Goal: Check status

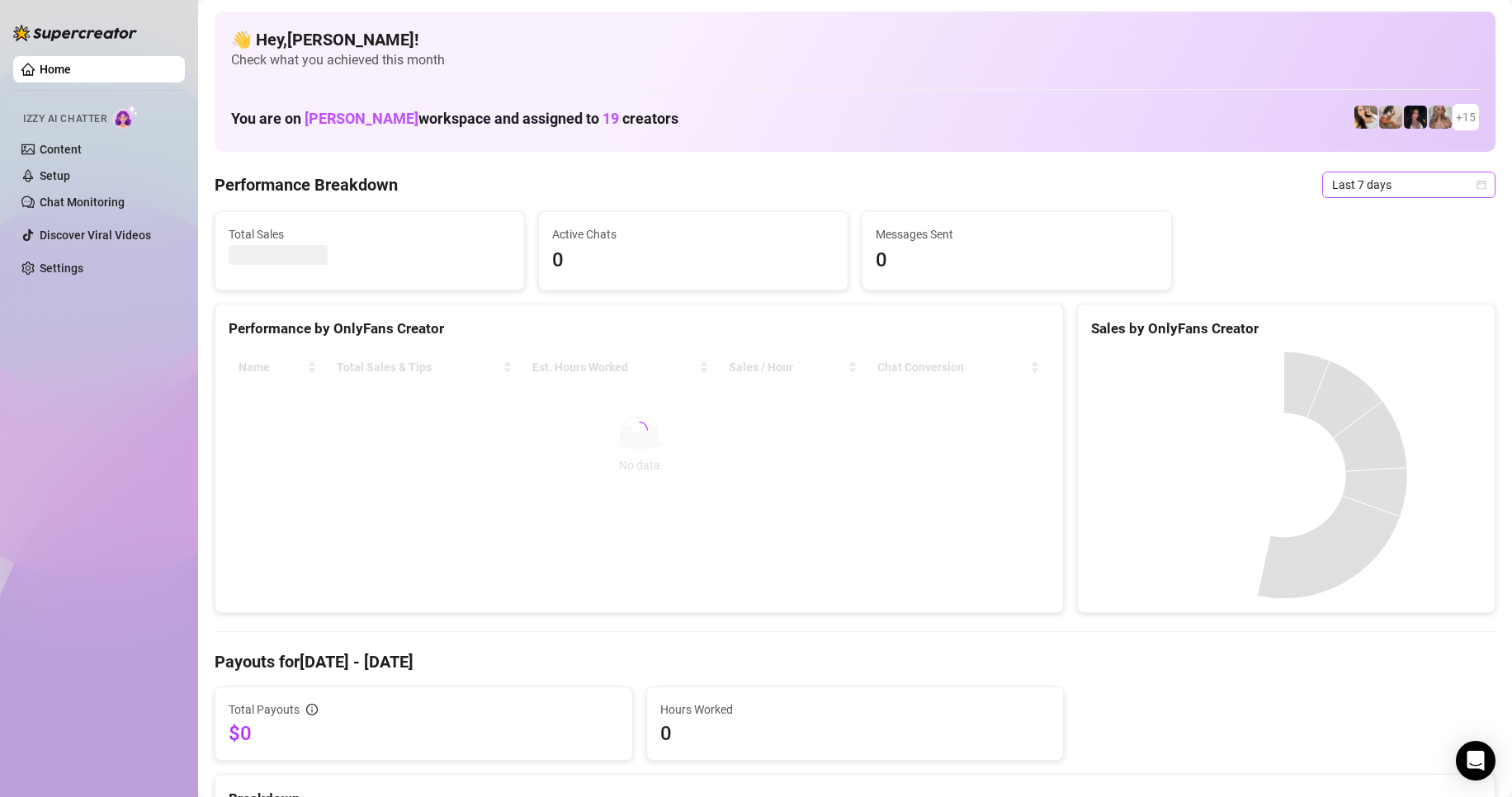
click at [1353, 181] on span "Last 7 days" at bounding box center [1408, 185] width 154 height 25
click at [1372, 322] on div "Custom date" at bounding box center [1395, 324] width 146 height 18
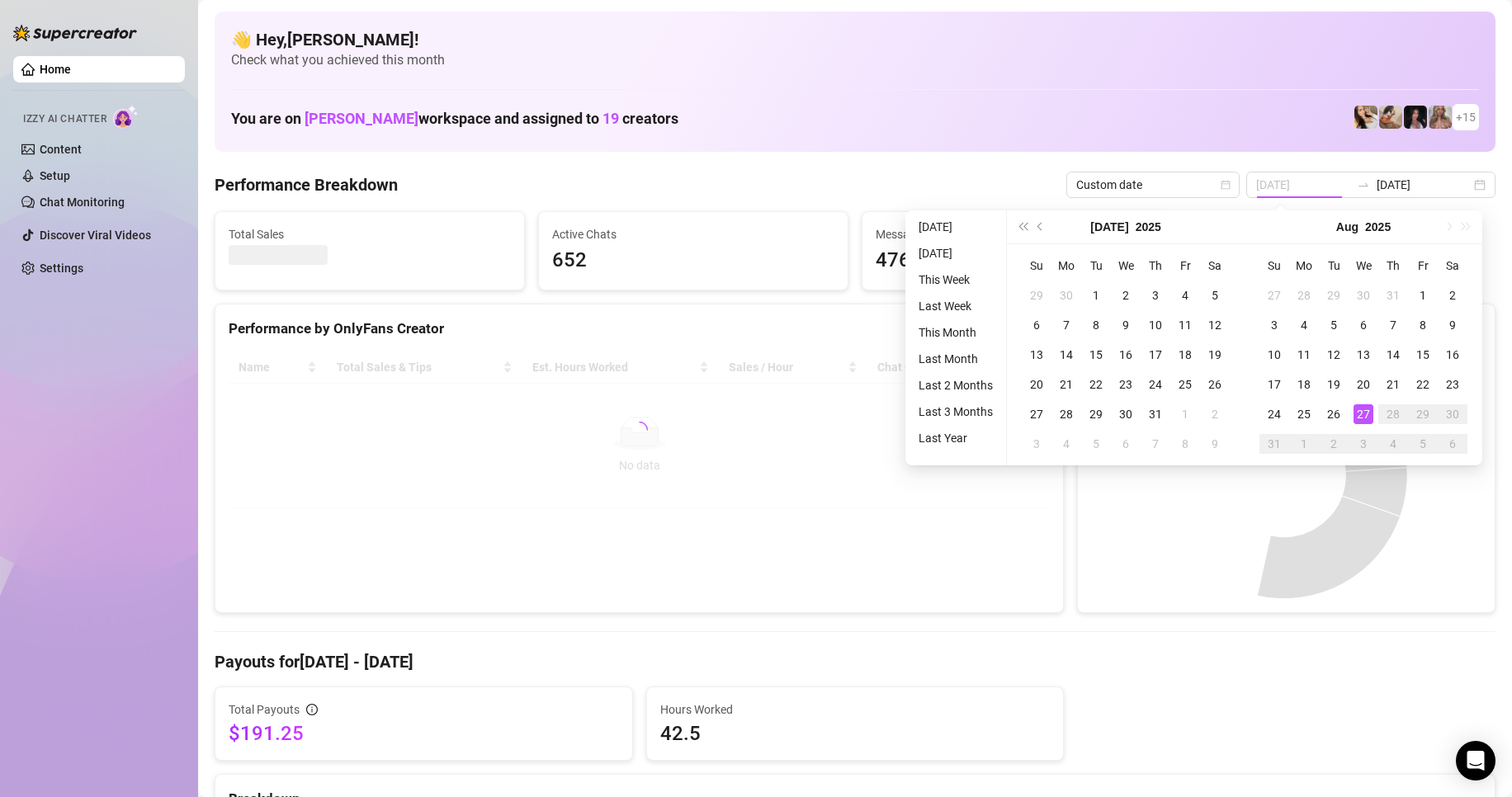
click at [1367, 406] on div "27" at bounding box center [1364, 415] width 20 height 20
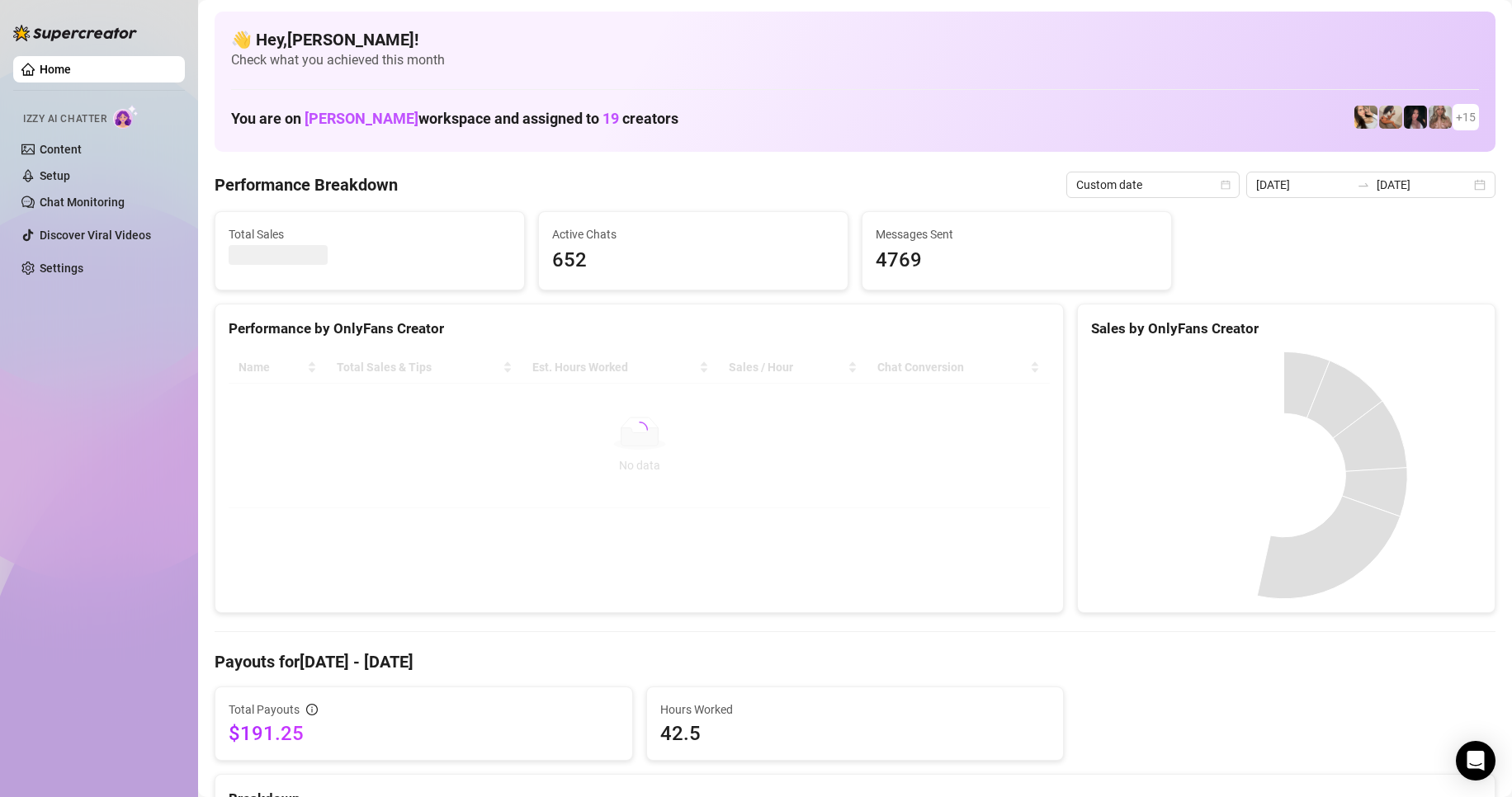
click at [1343, 186] on input "[DATE]" at bounding box center [1303, 185] width 94 height 18
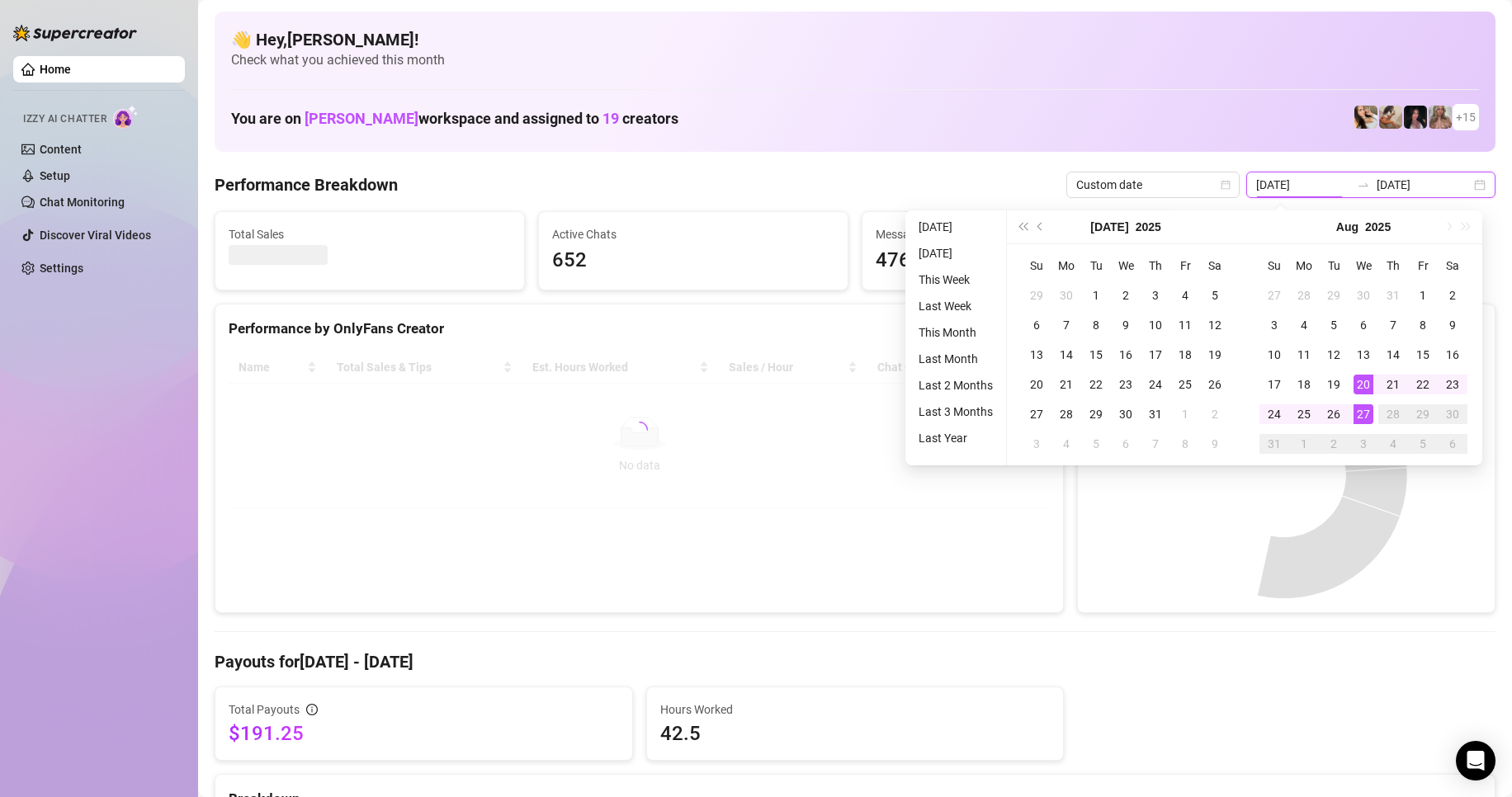
type input "[DATE]"
click at [1366, 408] on div "27" at bounding box center [1364, 415] width 20 height 20
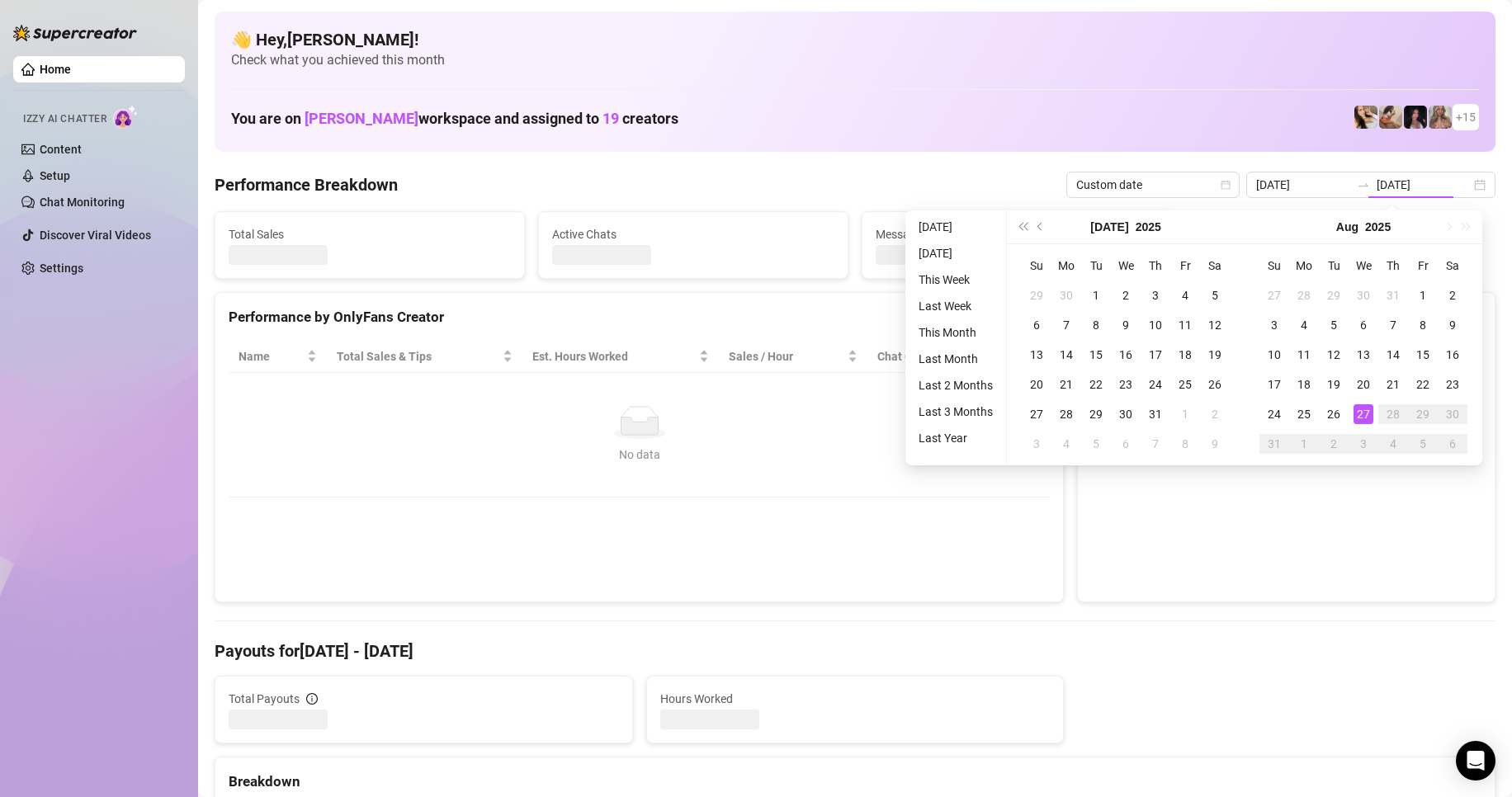
type input "[DATE]"
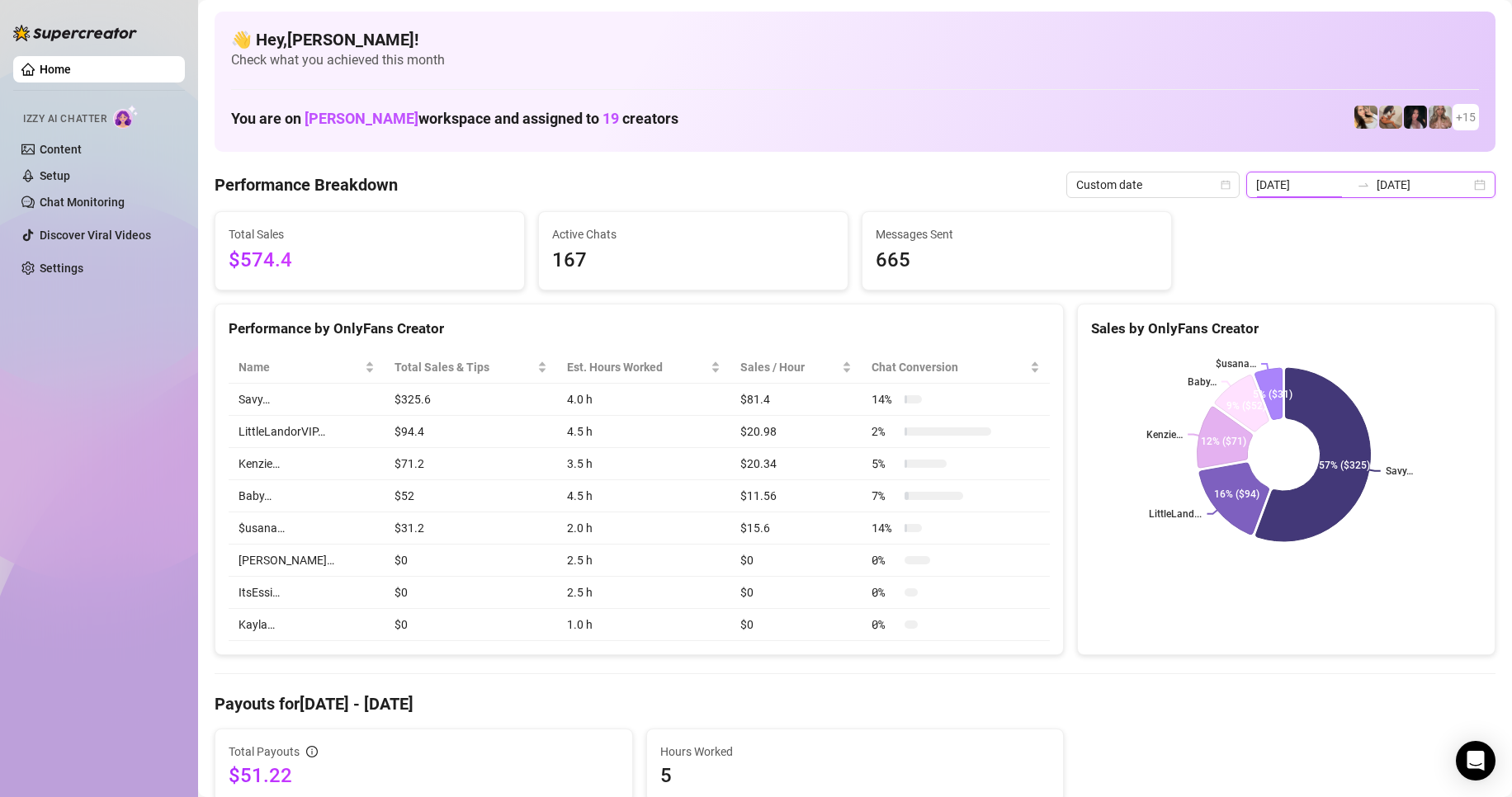
click at [1309, 191] on input "[DATE]" at bounding box center [1303, 185] width 94 height 18
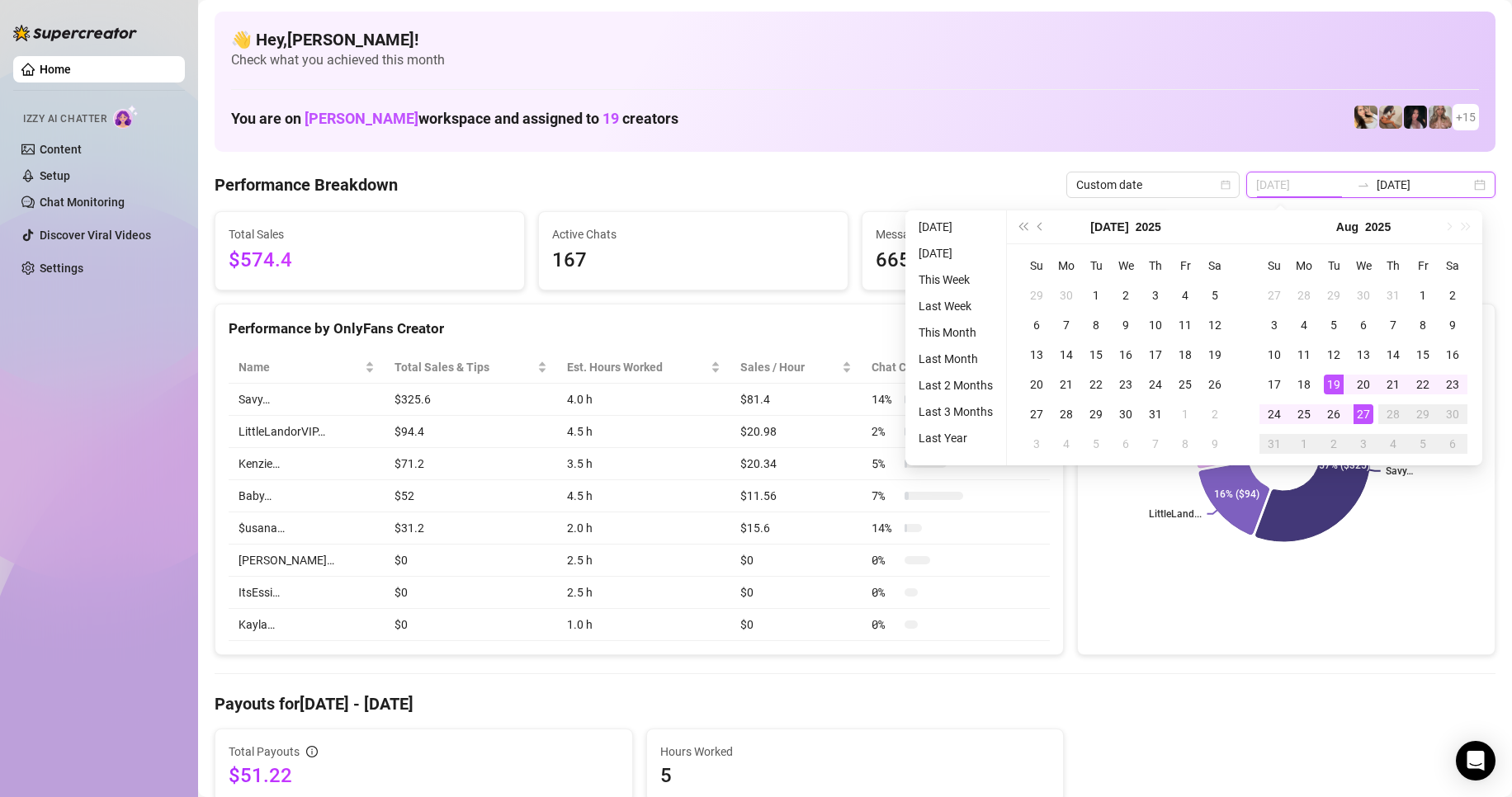
type input "[DATE]"
click at [1366, 414] on div "27" at bounding box center [1364, 415] width 20 height 20
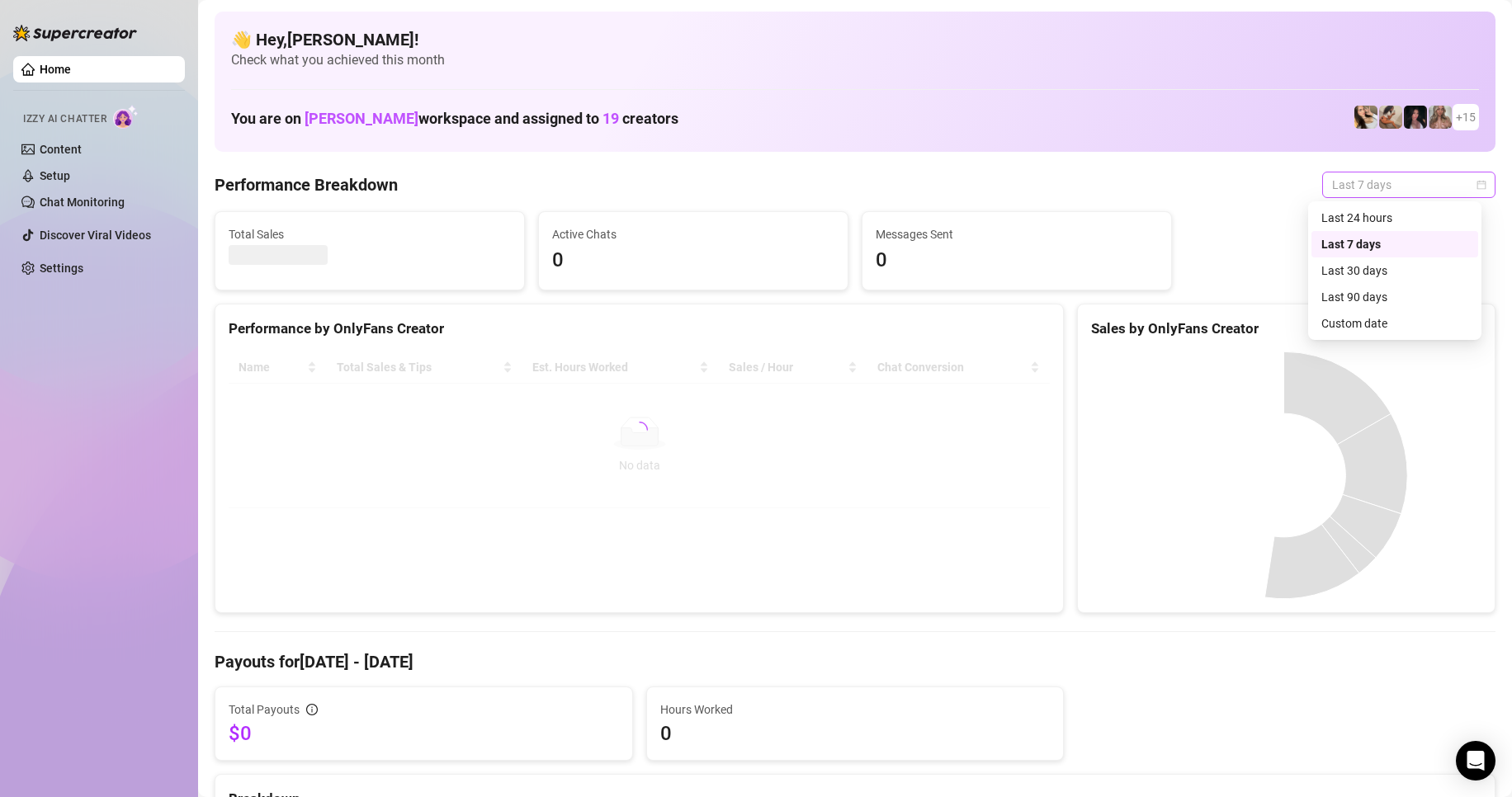
click at [1340, 185] on span "Last 7 days" at bounding box center [1408, 185] width 154 height 25
click at [1355, 323] on div "Custom date" at bounding box center [1395, 324] width 146 height 18
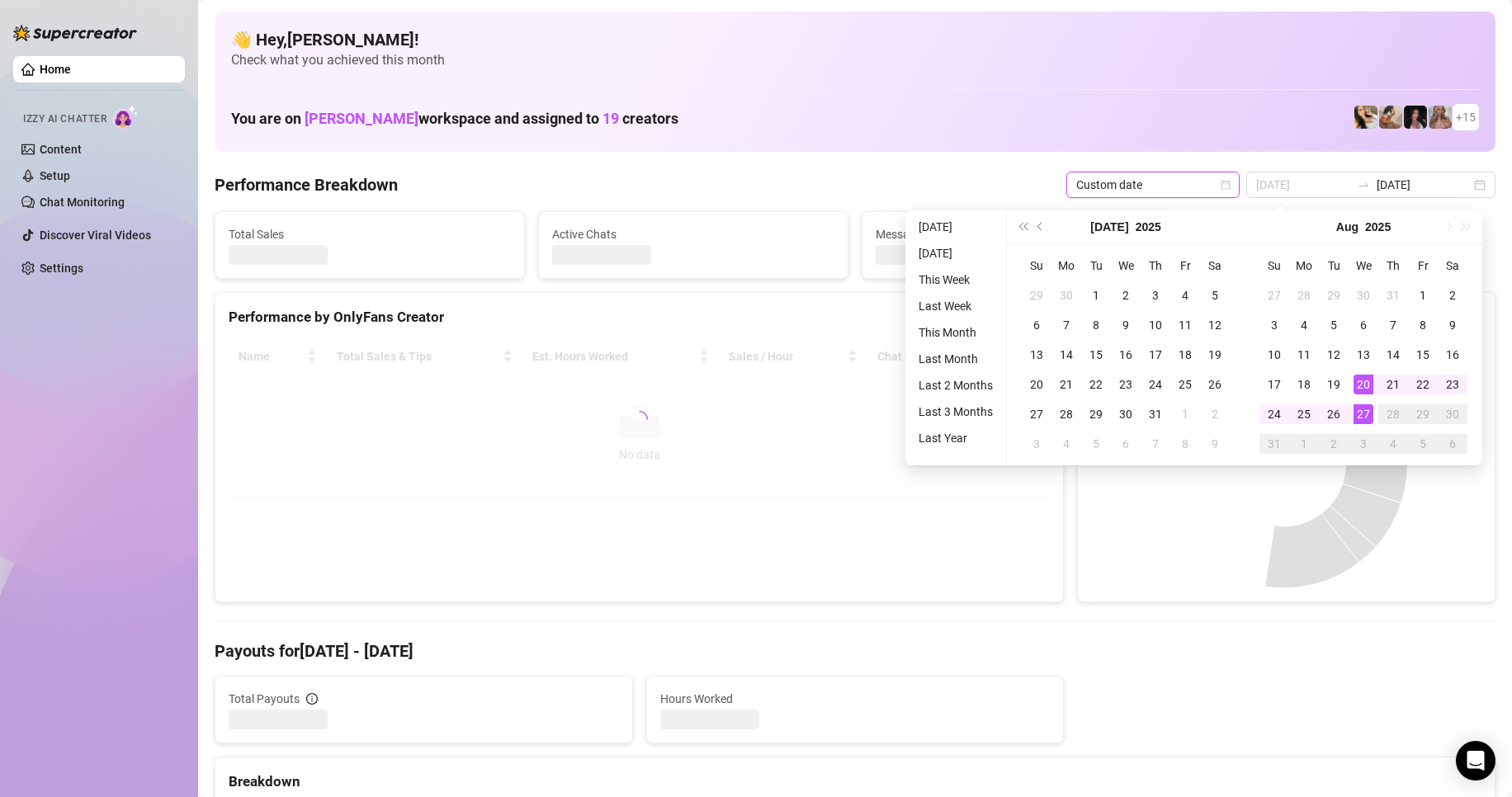
type input "[DATE]"
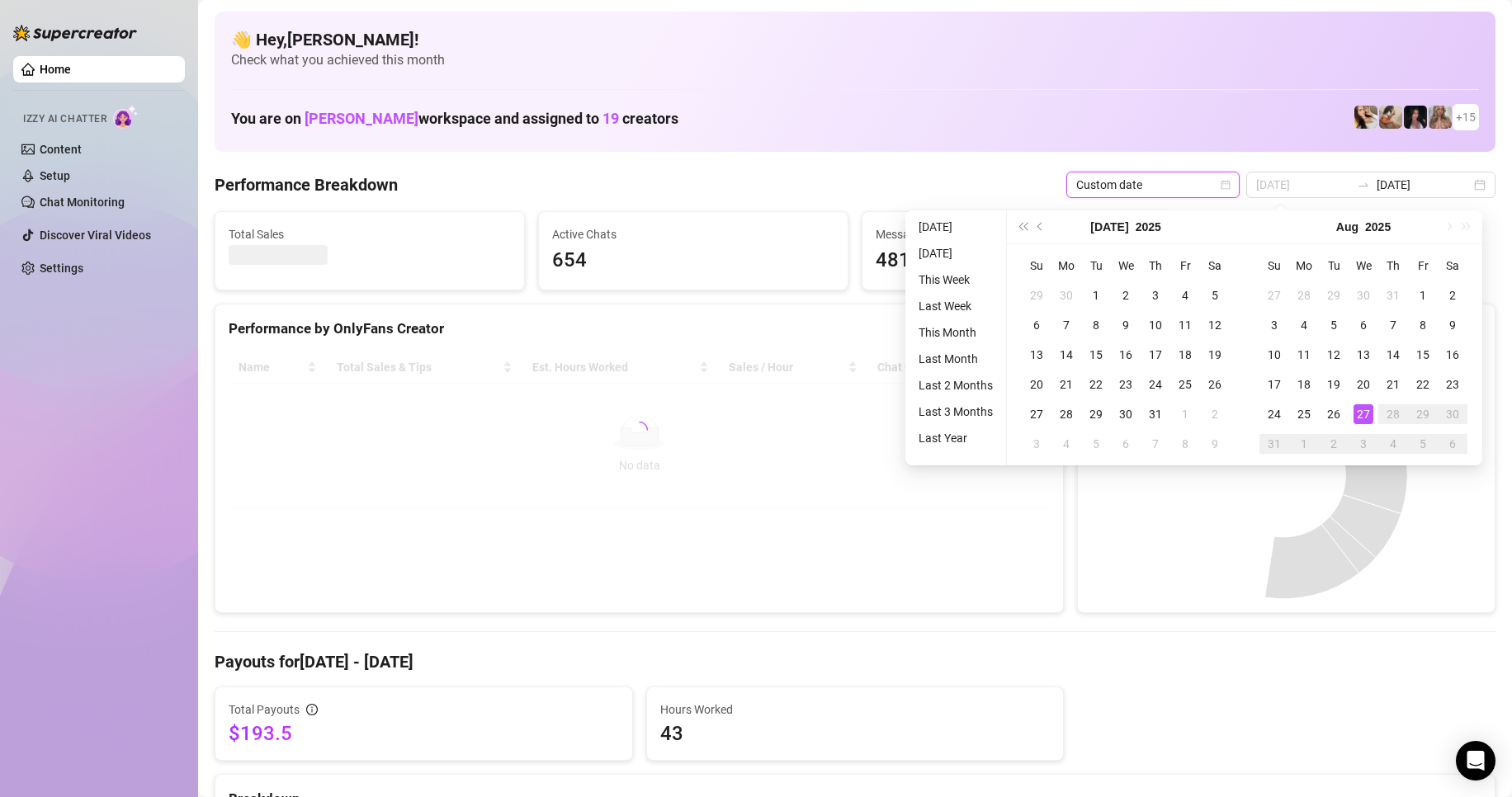
click at [1367, 410] on div "27" at bounding box center [1364, 415] width 20 height 20
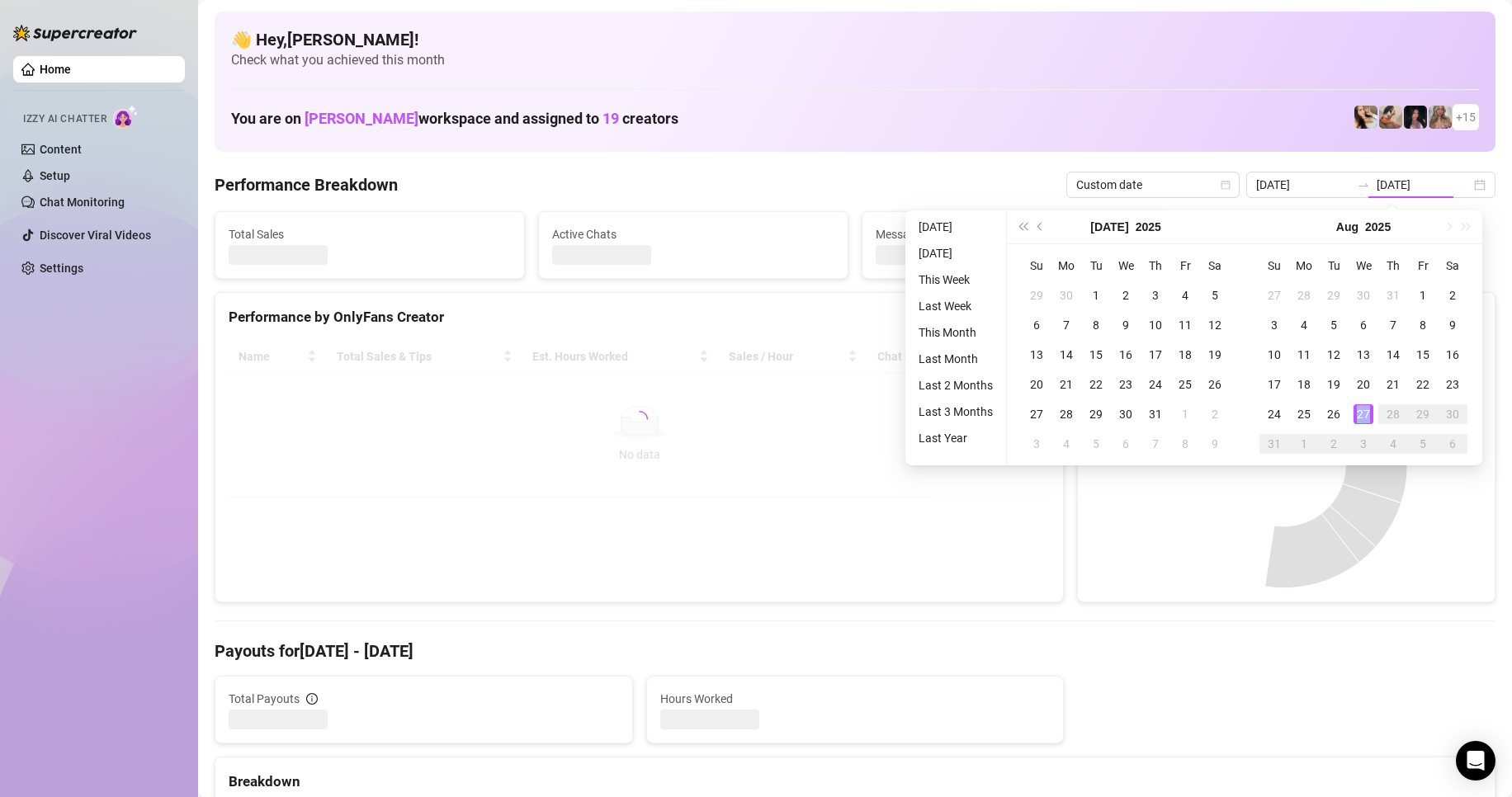
type input "[DATE]"
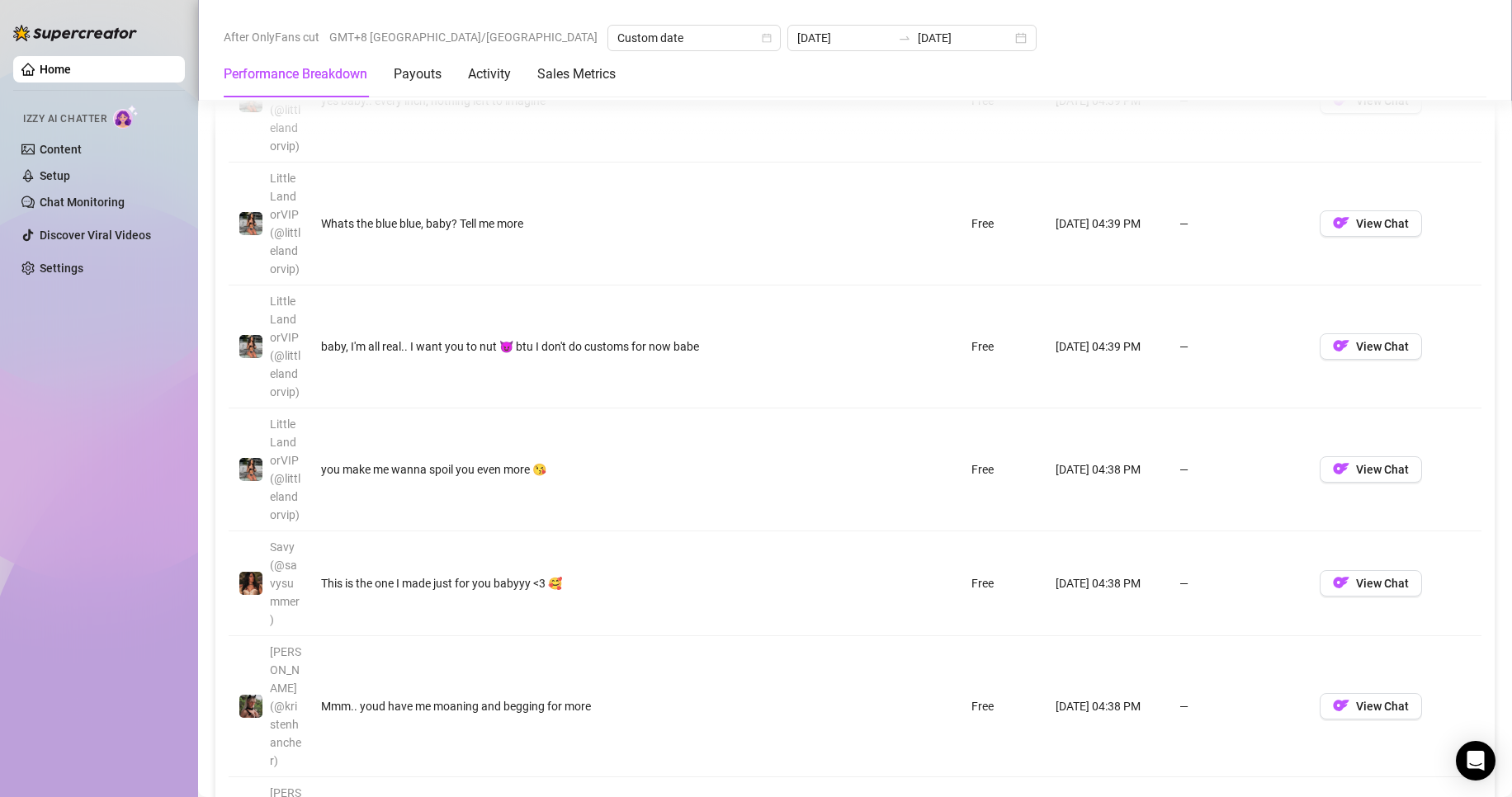
scroll to position [1816, 0]
